Goal: Transaction & Acquisition: Purchase product/service

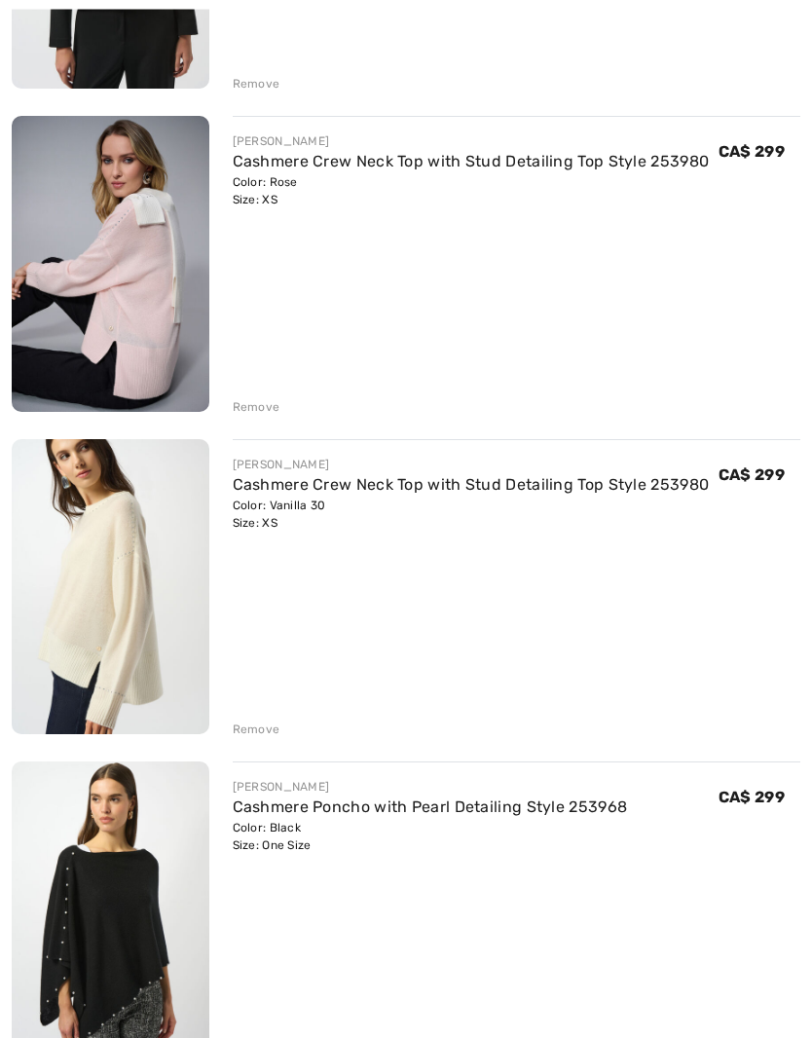
scroll to position [1463, 0]
click at [87, 218] on img at bounding box center [111, 264] width 198 height 296
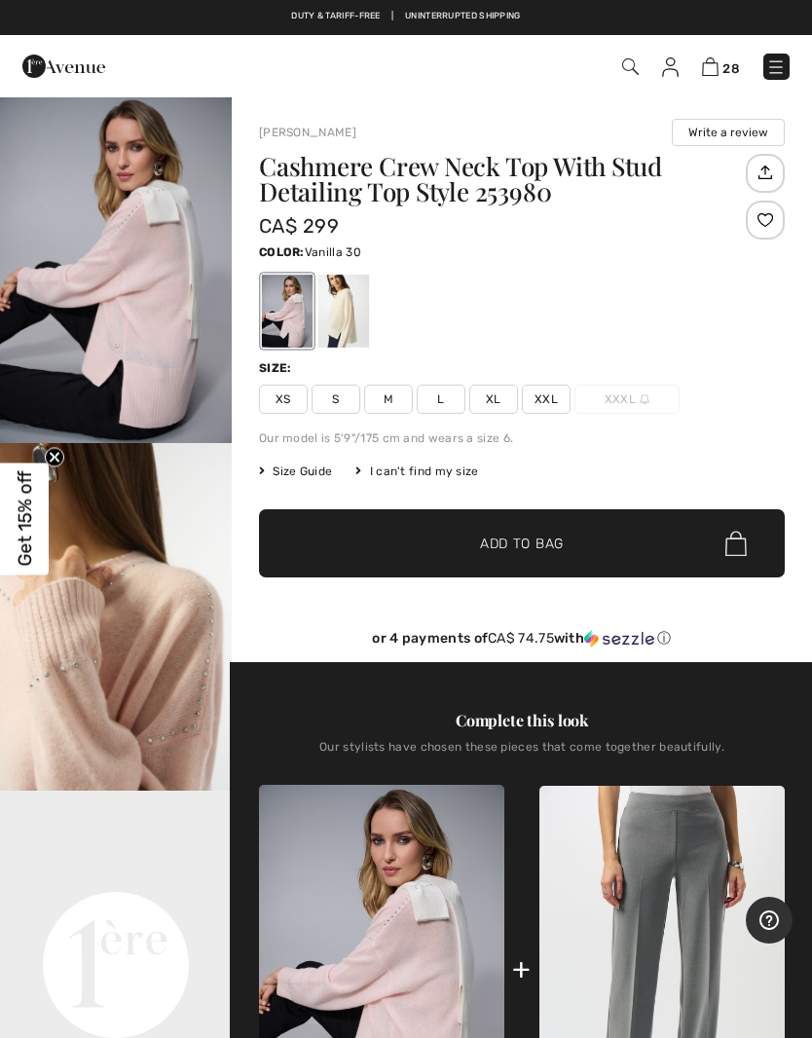
click at [331, 316] on div at bounding box center [343, 311] width 51 height 73
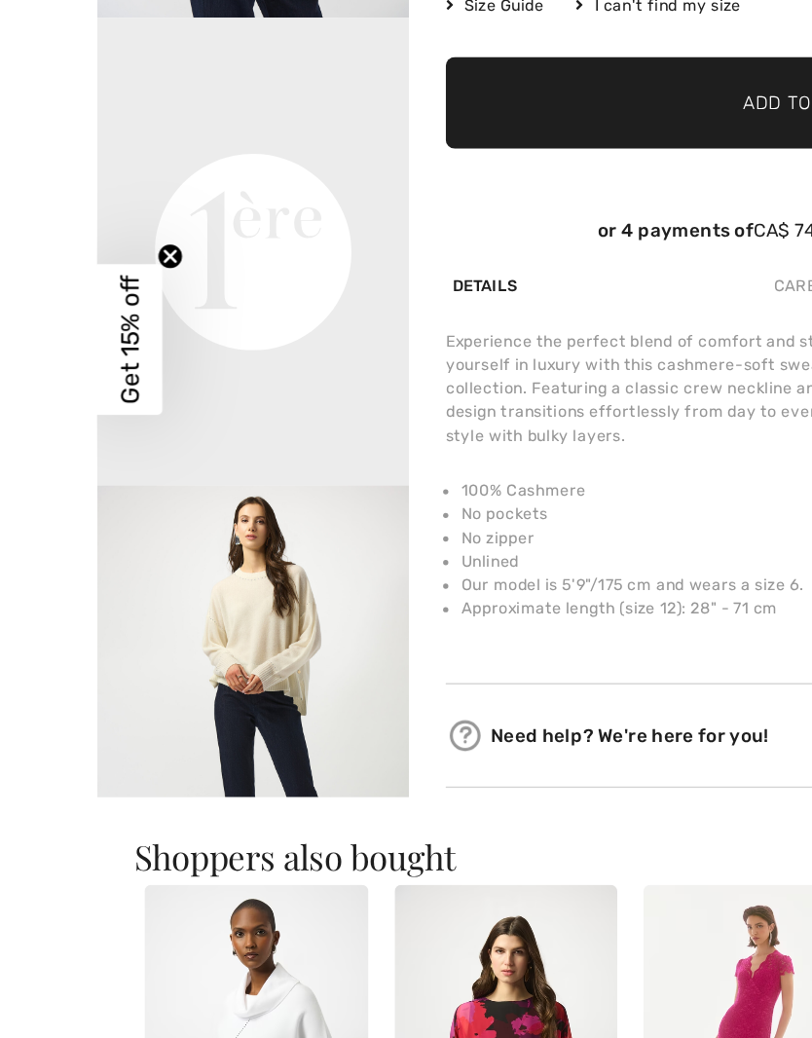
scroll to position [252, 0]
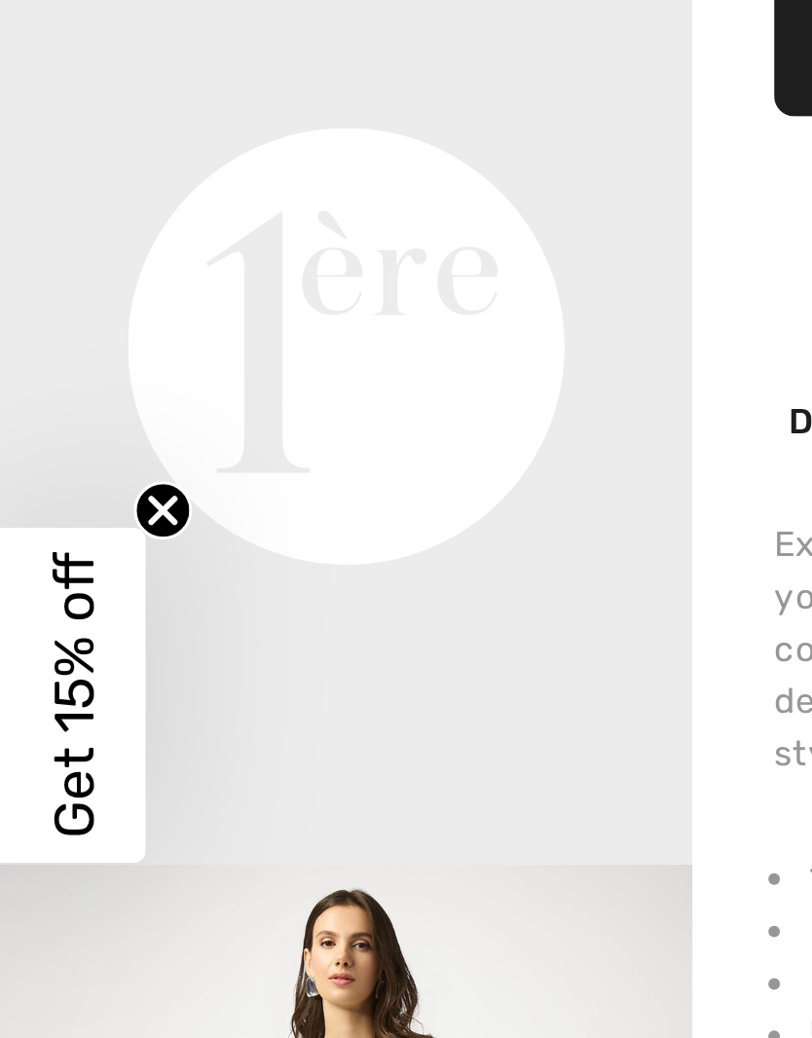
click at [51, 448] on circle "Close teaser" at bounding box center [55, 457] width 18 height 18
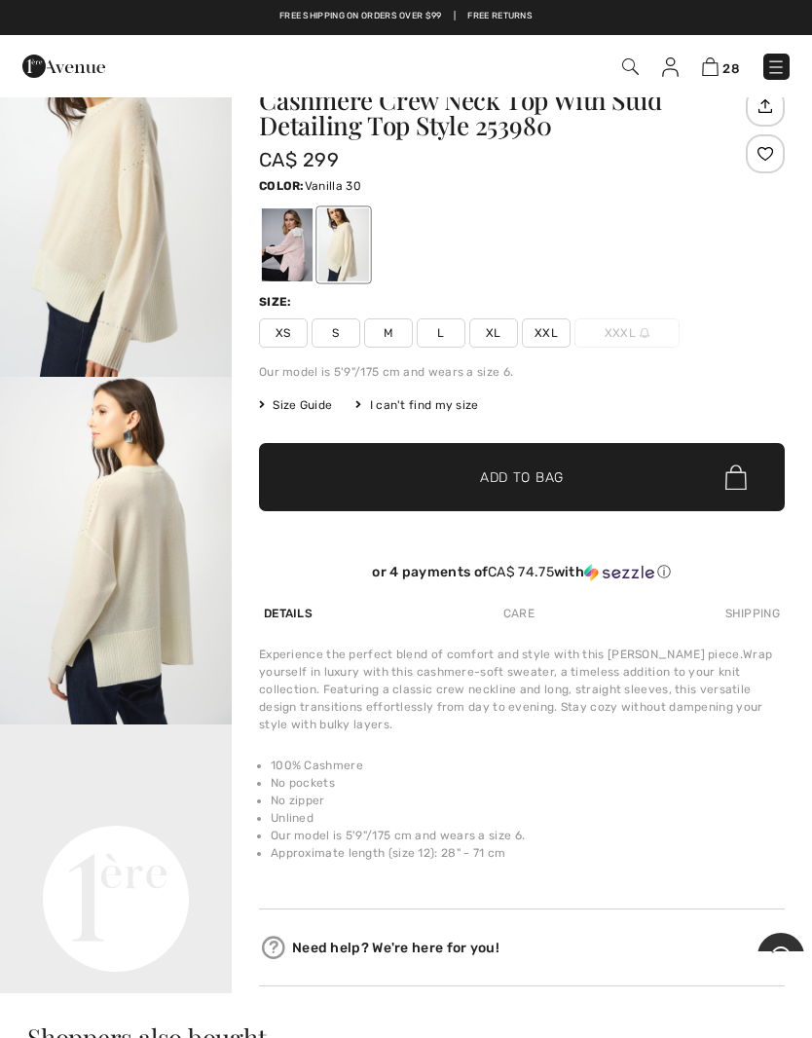
scroll to position [0, 0]
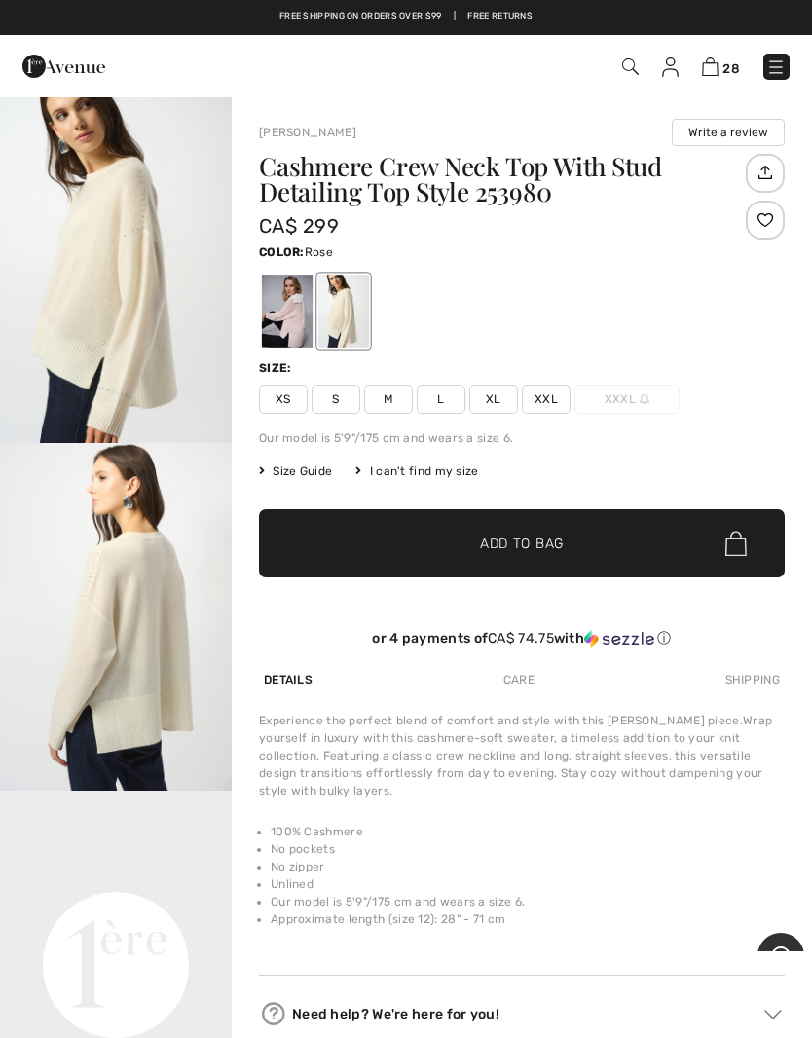
click at [286, 303] on div at bounding box center [287, 311] width 51 height 73
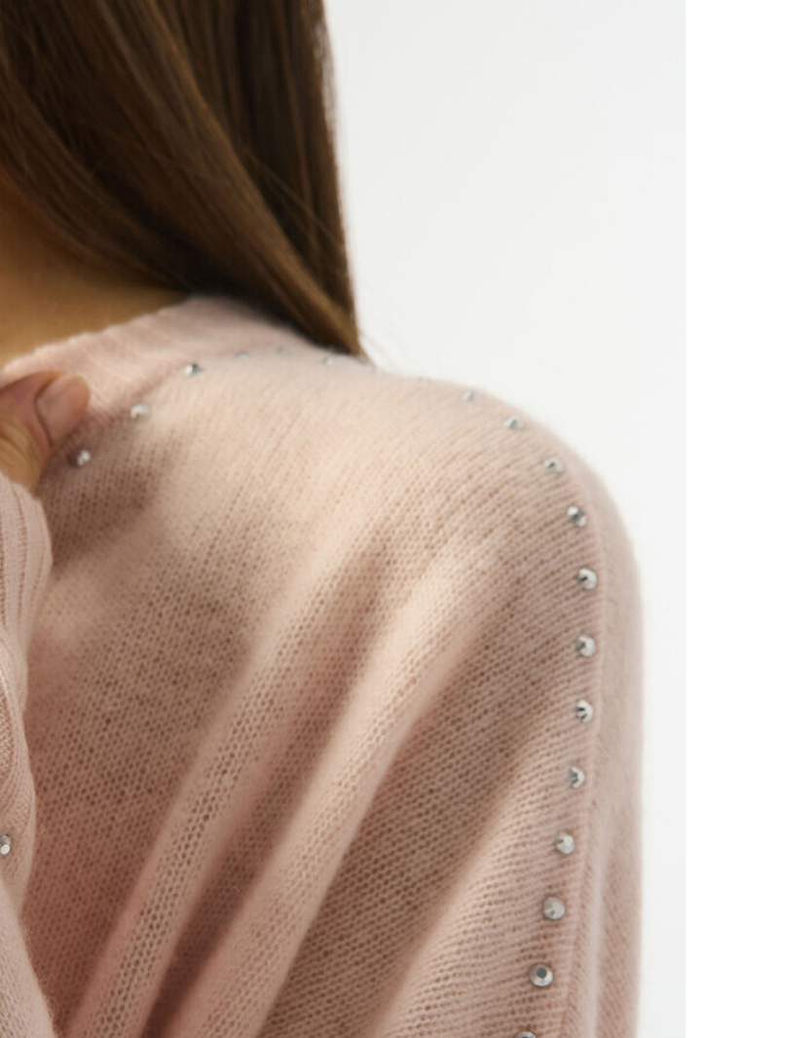
scroll to position [315, 0]
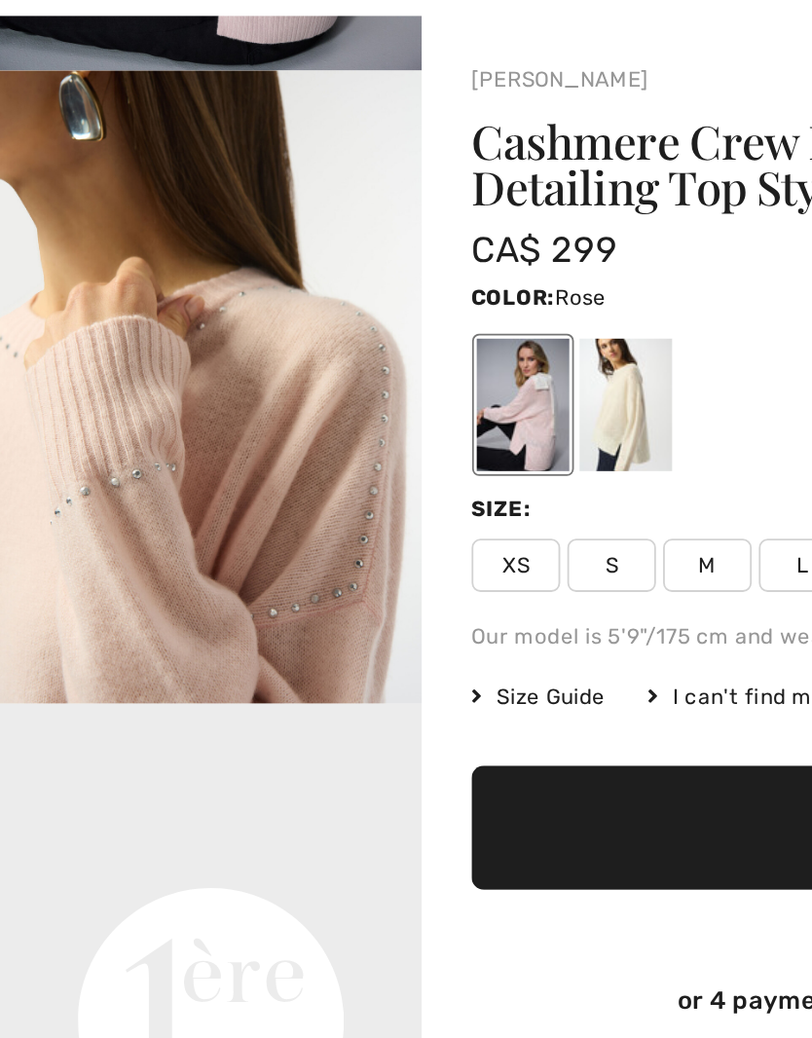
click at [338, 275] on div at bounding box center [343, 311] width 51 height 73
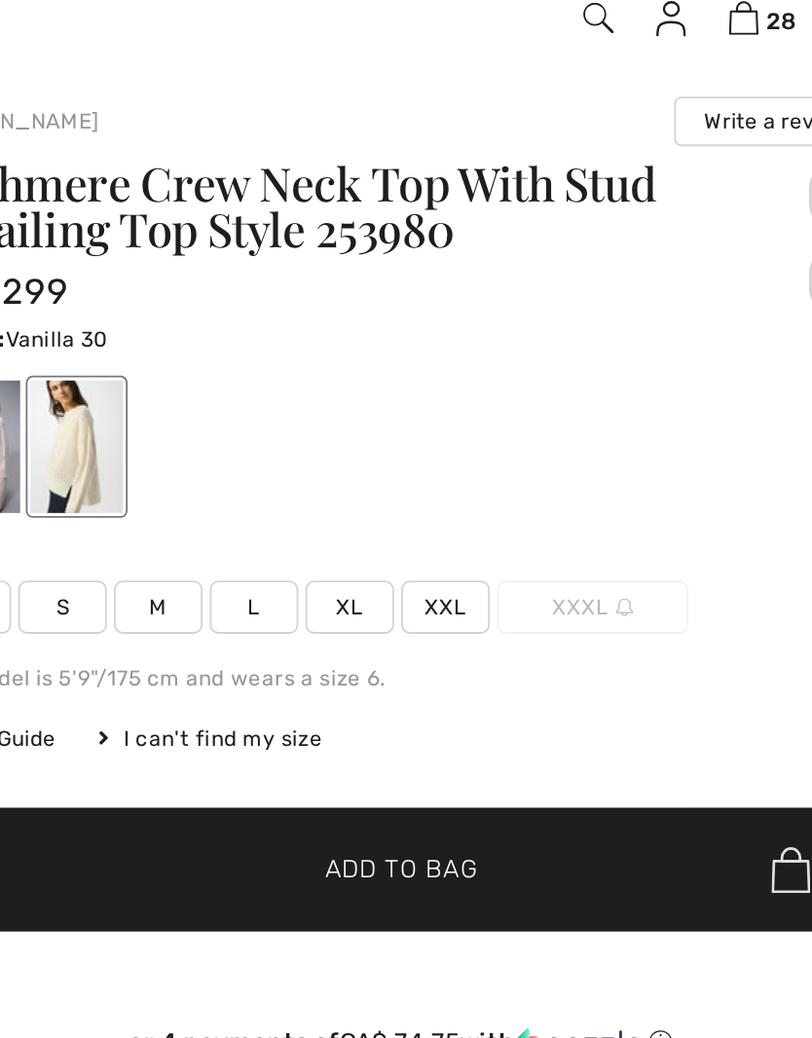
scroll to position [0, 0]
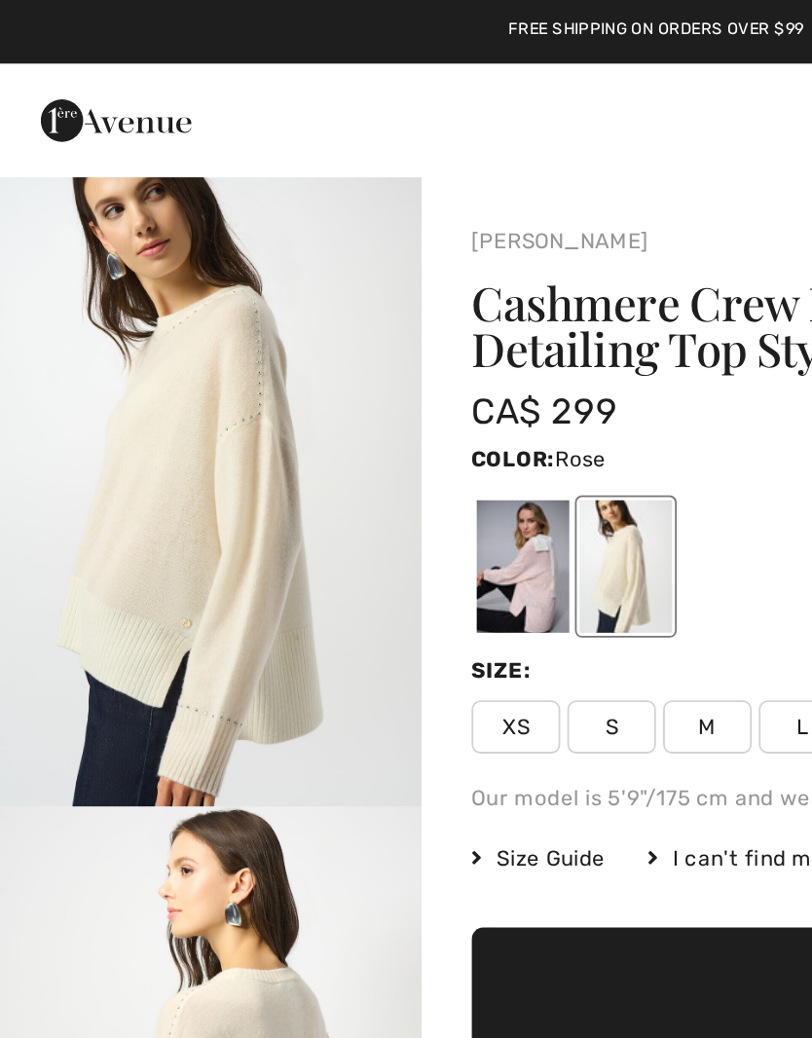
click at [277, 317] on div at bounding box center [287, 311] width 51 height 73
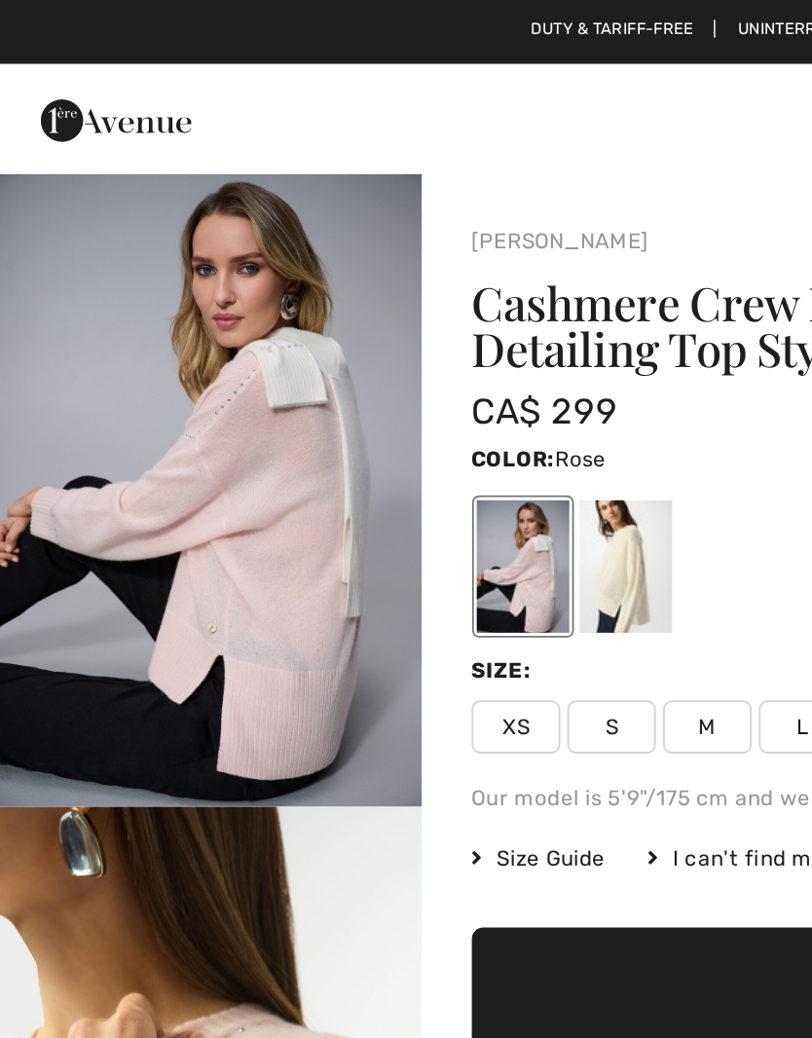
click at [64, 267] on img "1 / 6" at bounding box center [116, 269] width 232 height 348
